Goal: Task Accomplishment & Management: Manage account settings

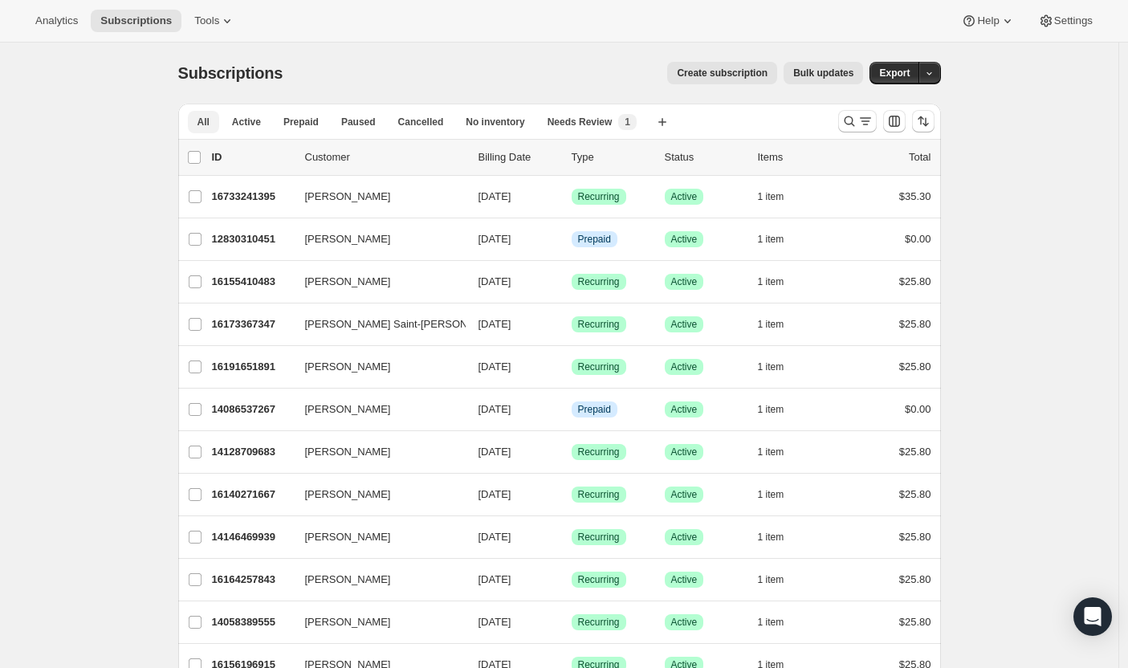
click at [360, 124] on span "Paused" at bounding box center [358, 122] width 35 height 13
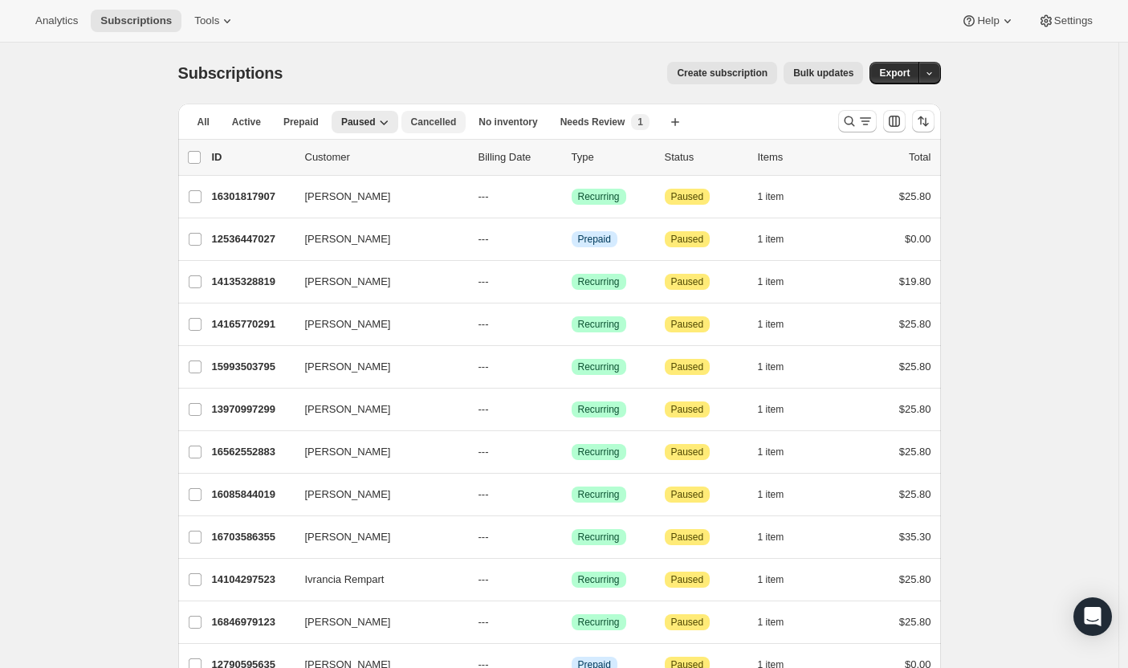
click at [436, 120] on span "Cancelled" at bounding box center [434, 122] width 46 height 13
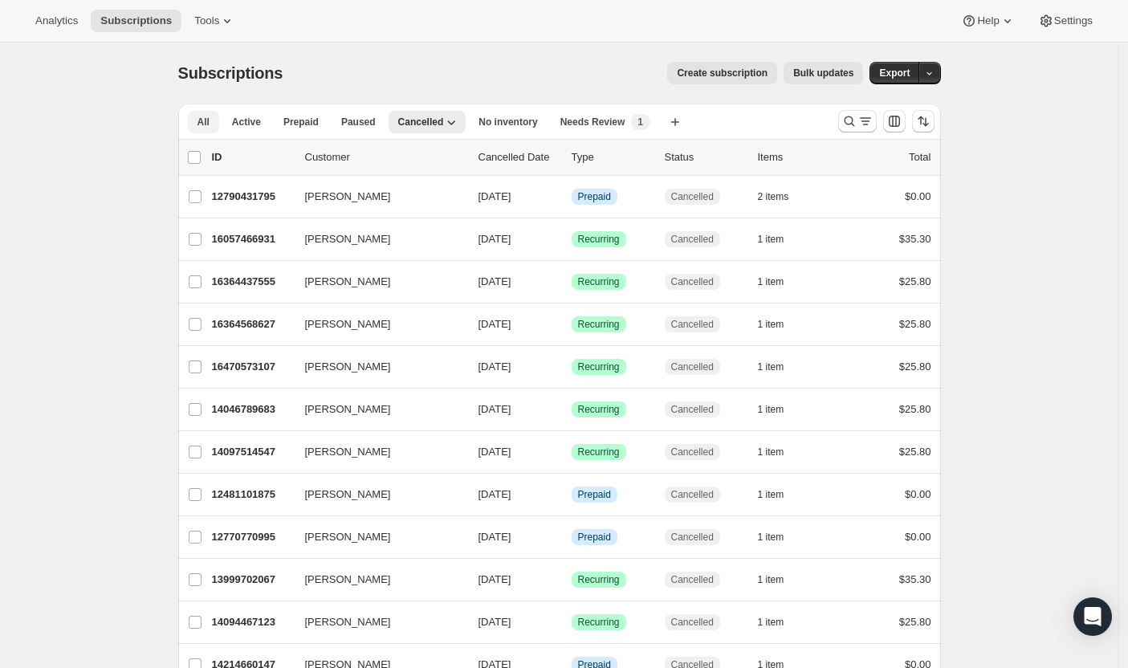
click at [219, 128] on button "All" at bounding box center [203, 122] width 31 height 22
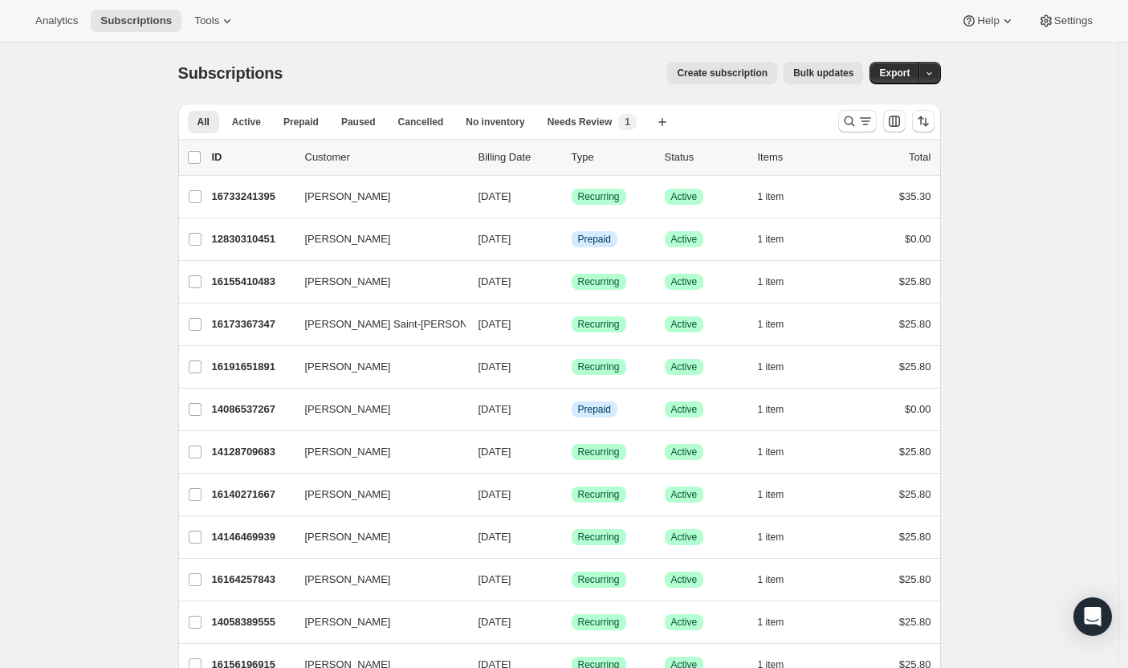
click at [503, 157] on p "Billing Date" at bounding box center [518, 157] width 80 height 16
click at [515, 153] on p "Billing Date" at bounding box center [518, 157] width 80 height 16
click at [863, 122] on icon "Search and filter results" at bounding box center [865, 121] width 16 height 16
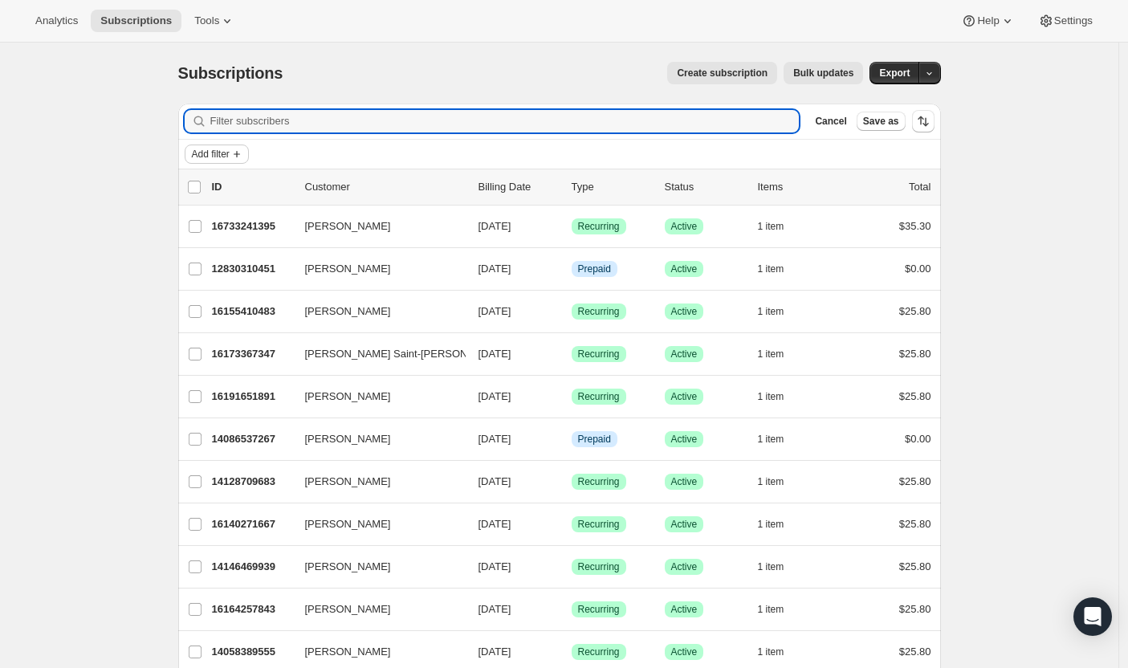
click at [249, 153] on button "Add filter" at bounding box center [217, 153] width 64 height 19
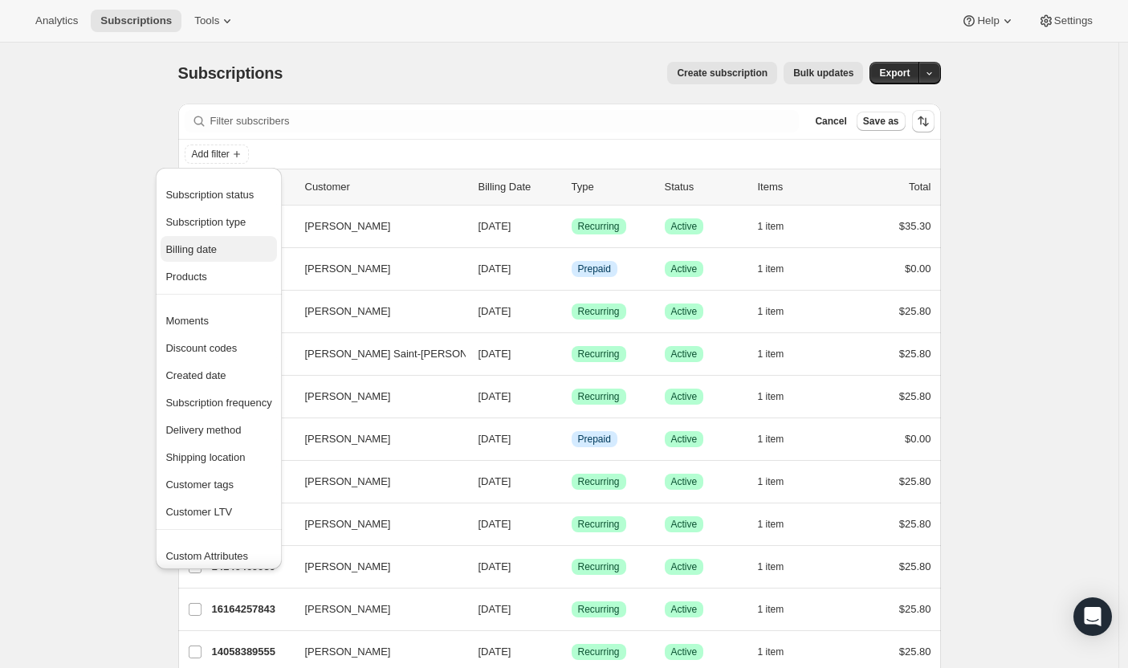
click at [271, 245] on span "Billing date" at bounding box center [218, 250] width 106 height 16
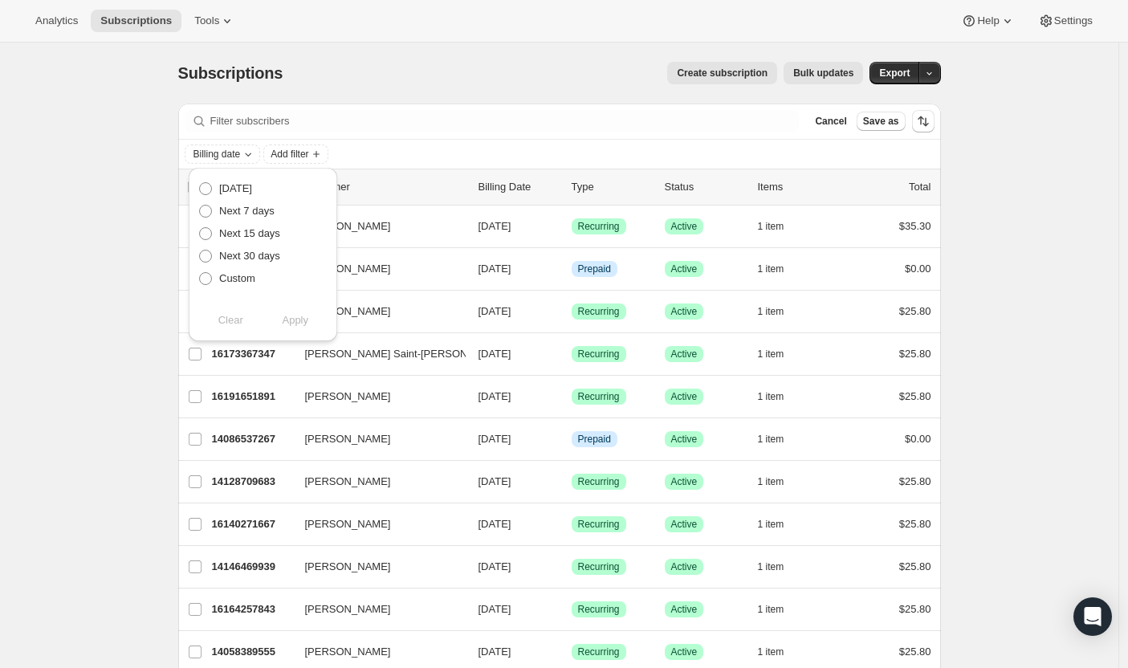
click at [429, 133] on div "Filter subscribers Cancel Save as" at bounding box center [559, 121] width 763 height 35
click at [218, 158] on span "Add filter" at bounding box center [211, 154] width 38 height 13
click at [934, 69] on icon "button" at bounding box center [929, 73] width 10 height 10
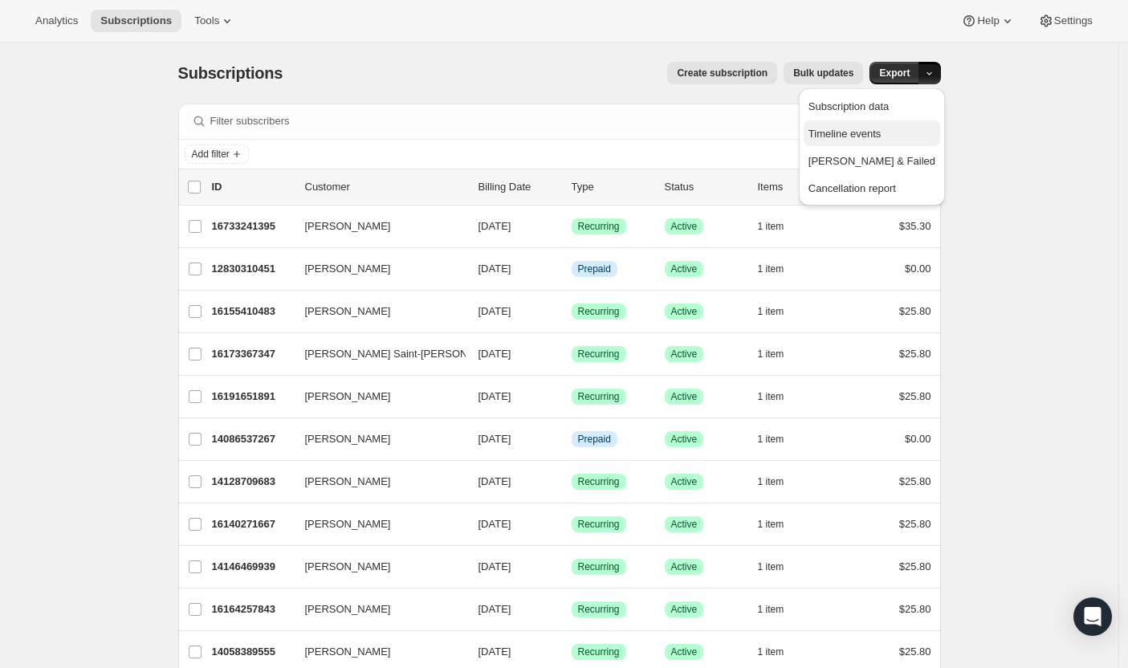
click at [925, 134] on span "Timeline events" at bounding box center [871, 134] width 127 height 16
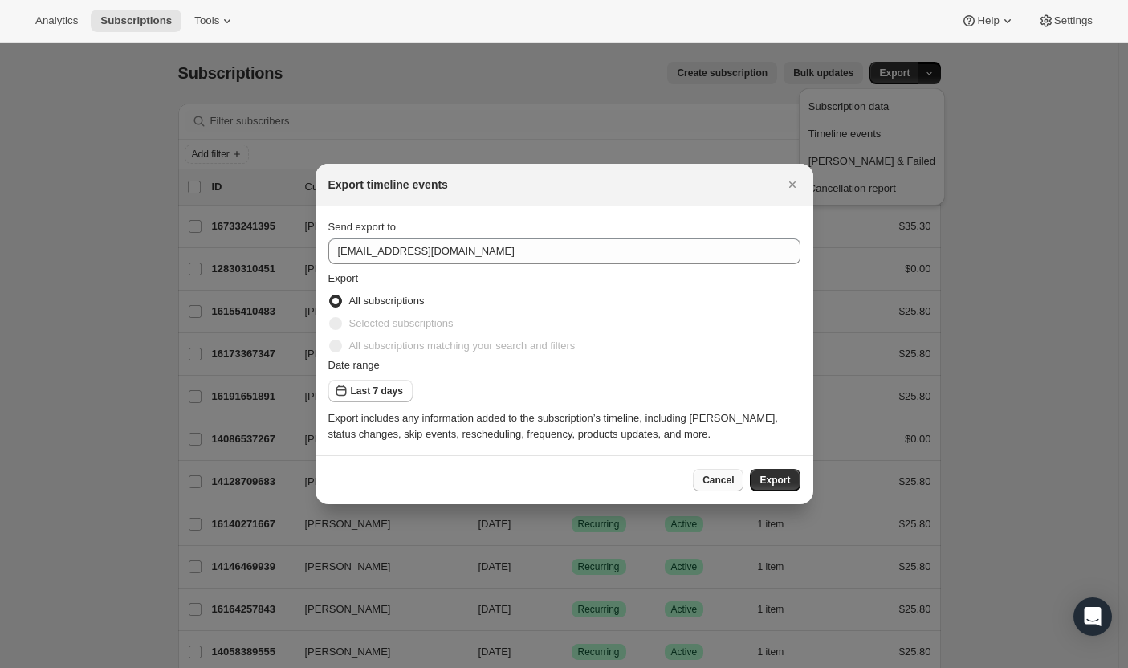
click at [722, 485] on span "Cancel" at bounding box center [717, 480] width 31 height 13
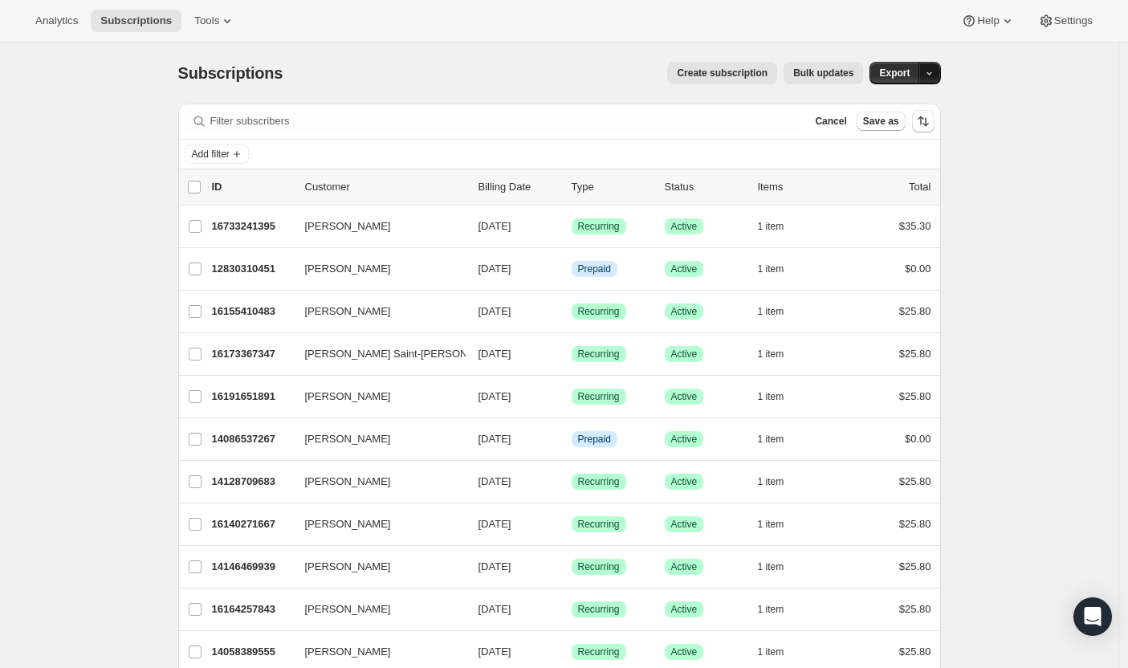
click at [934, 74] on icon "button" at bounding box center [929, 73] width 10 height 10
click at [889, 112] on span "Subscription data" at bounding box center [848, 106] width 80 height 12
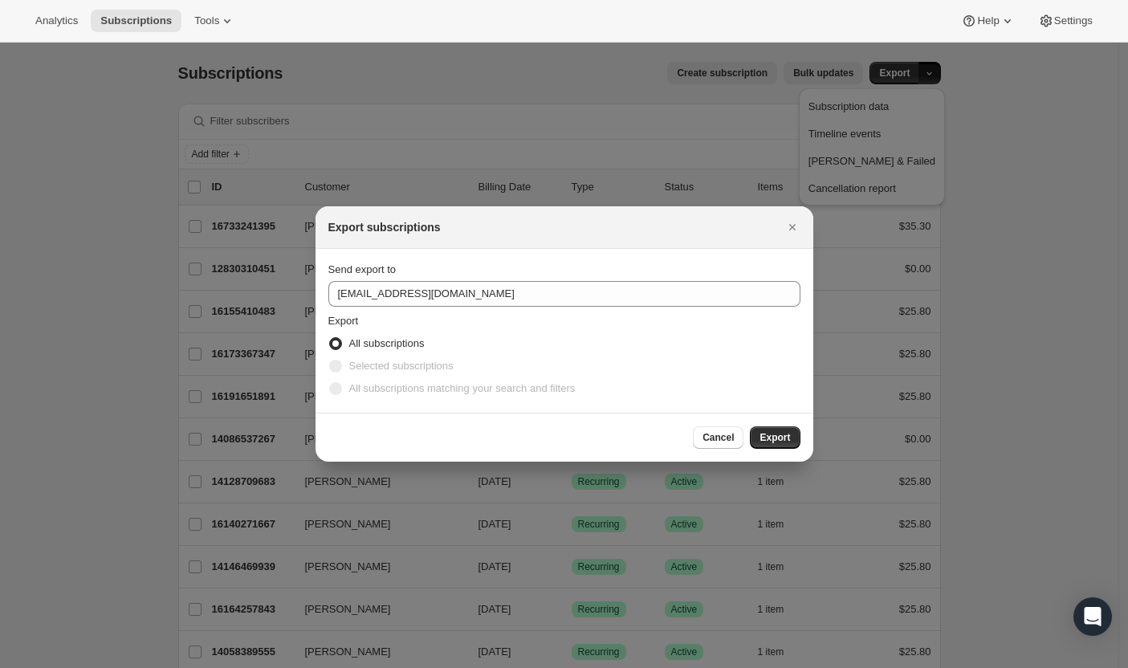
click at [391, 371] on span "Selected subscriptions" at bounding box center [401, 366] width 104 height 12
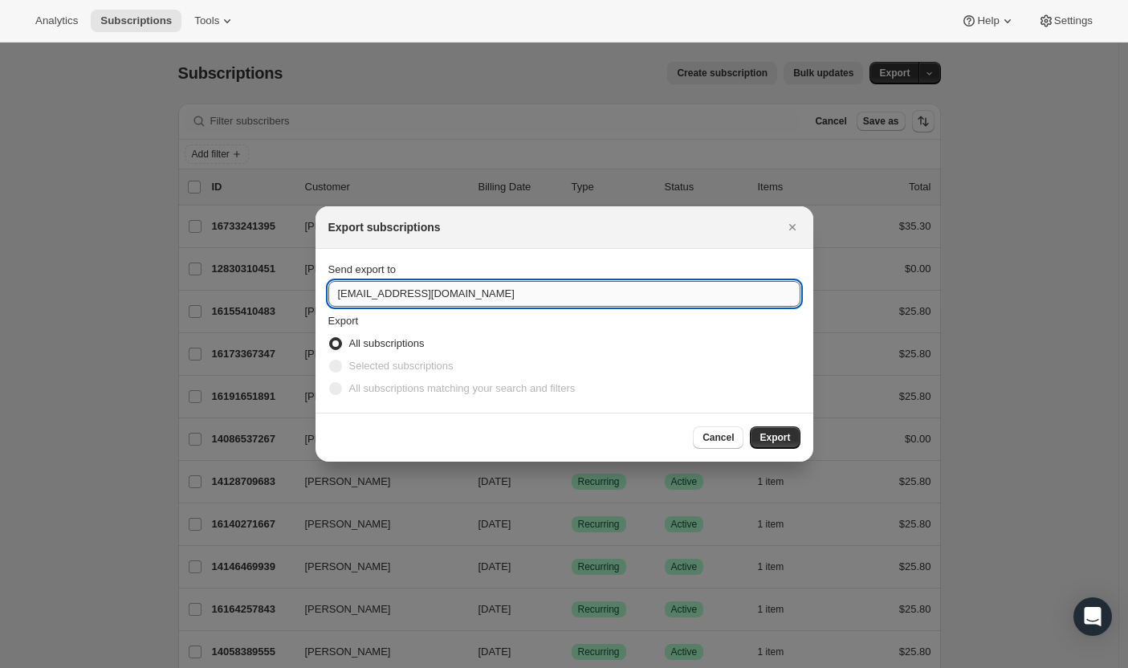
click at [373, 298] on input "[EMAIL_ADDRESS][DOMAIN_NAME]" at bounding box center [564, 294] width 472 height 26
click at [459, 292] on input "[EMAIL_ADDRESS][DOMAIN_NAME]" at bounding box center [564, 294] width 472 height 26
click at [720, 440] on span "Cancel" at bounding box center [717, 437] width 31 height 13
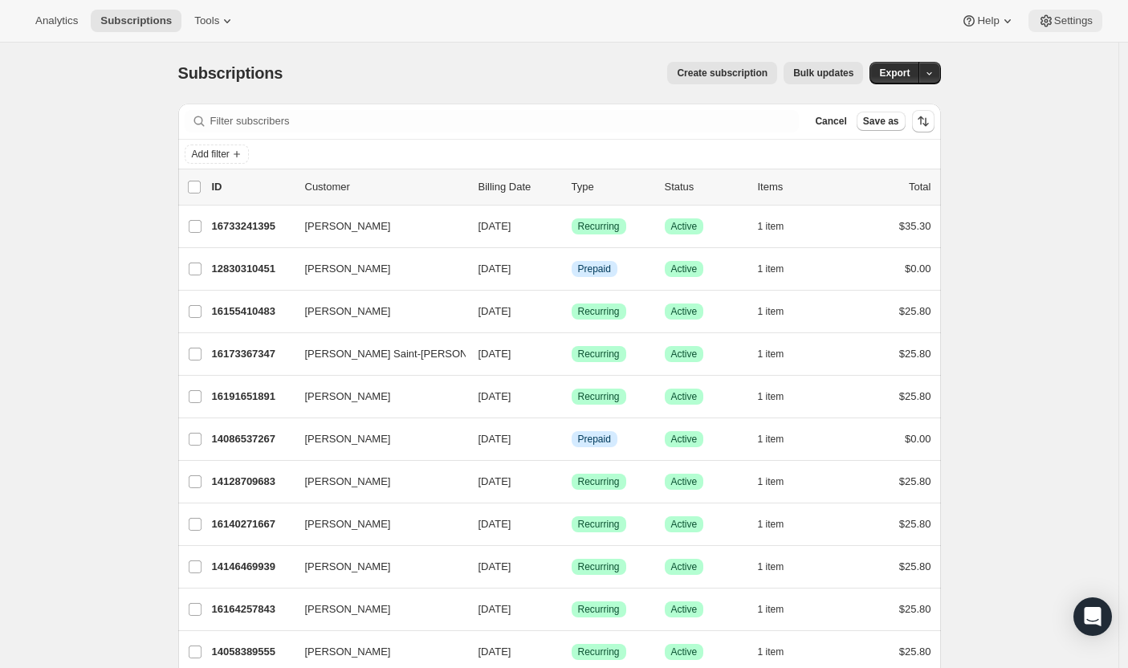
click at [1046, 30] on button "Settings" at bounding box center [1065, 21] width 74 height 22
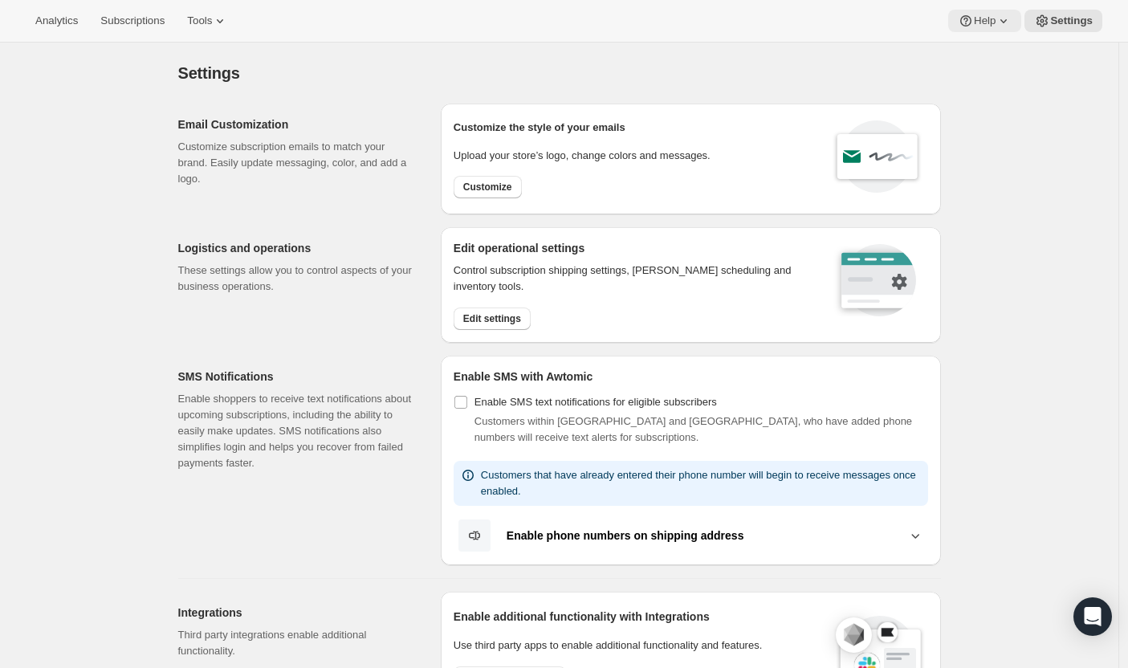
click at [1011, 22] on icon at bounding box center [1003, 21] width 16 height 16
